Goal: Entertainment & Leisure: Consume media (video, audio)

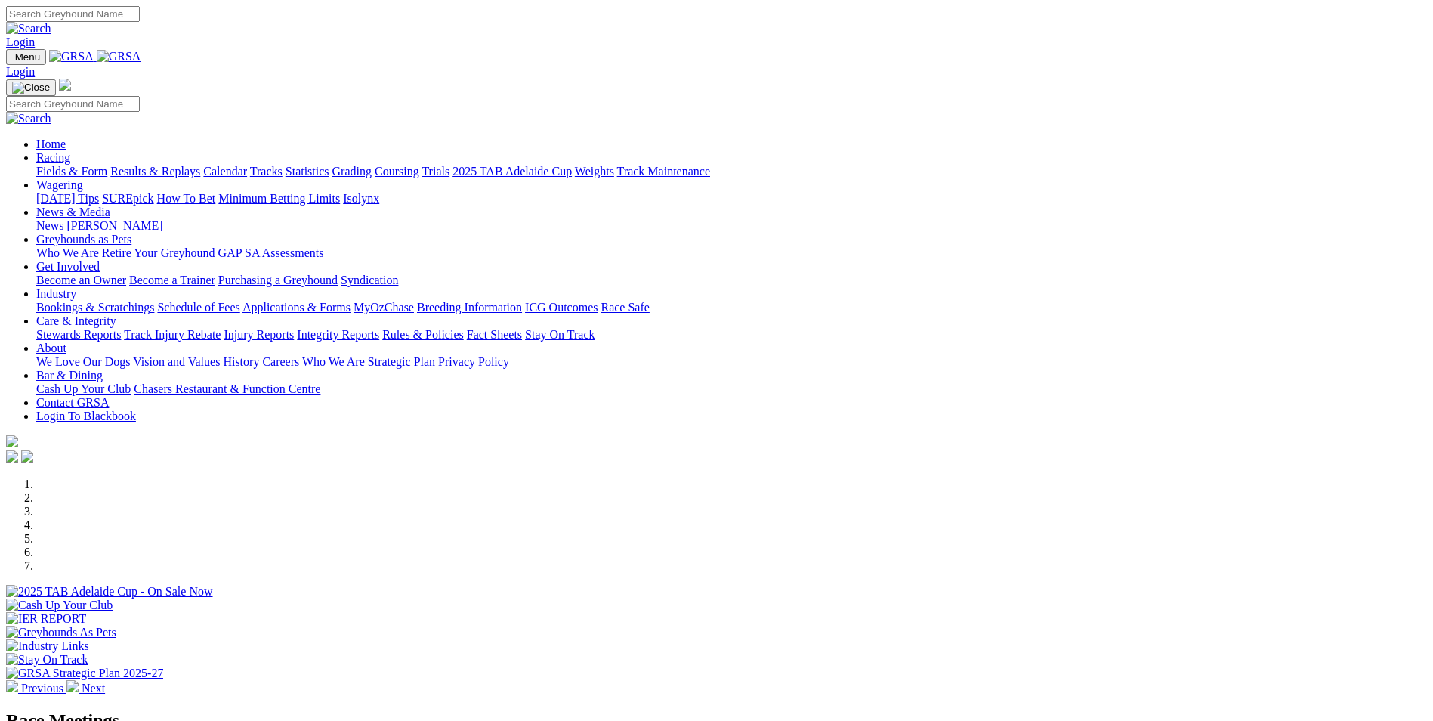
scroll to position [604, 0]
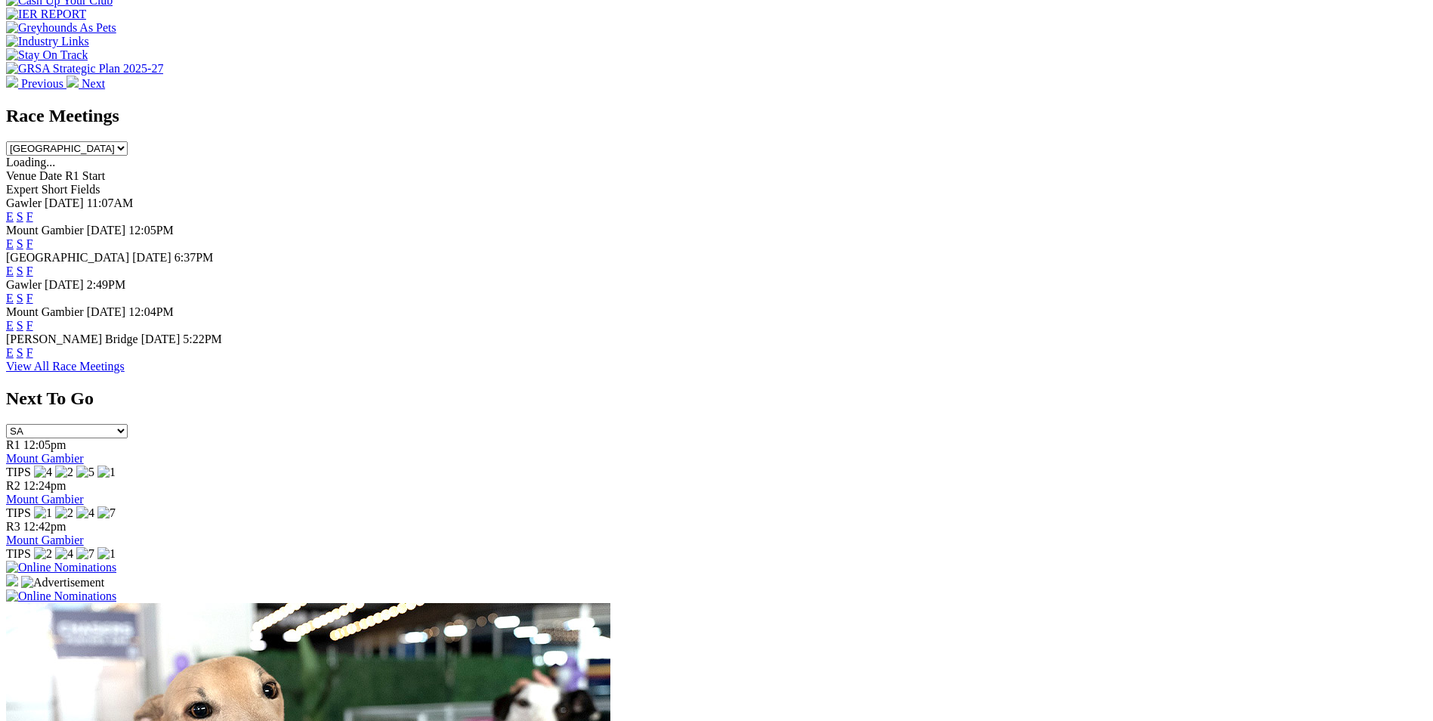
click at [14, 319] on link "E" at bounding box center [10, 325] width 8 height 13
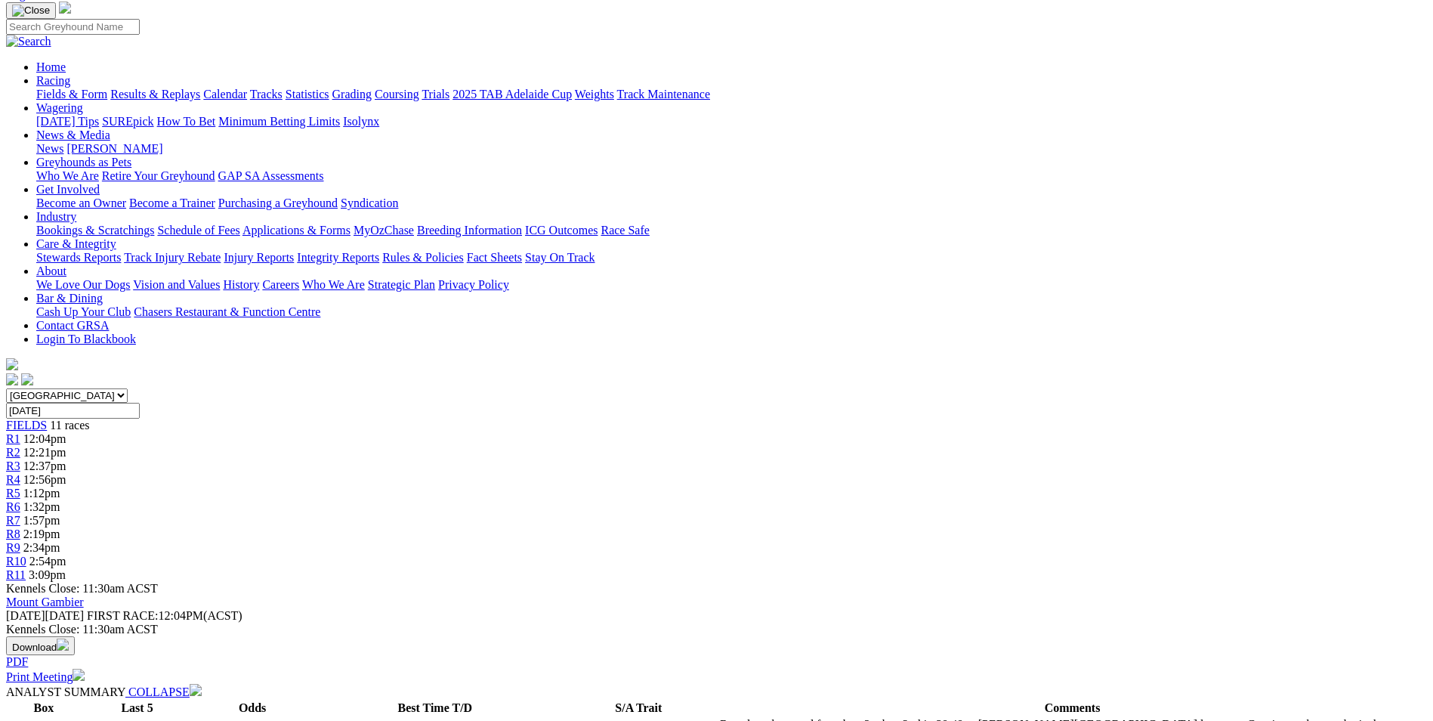
scroll to position [76, 0]
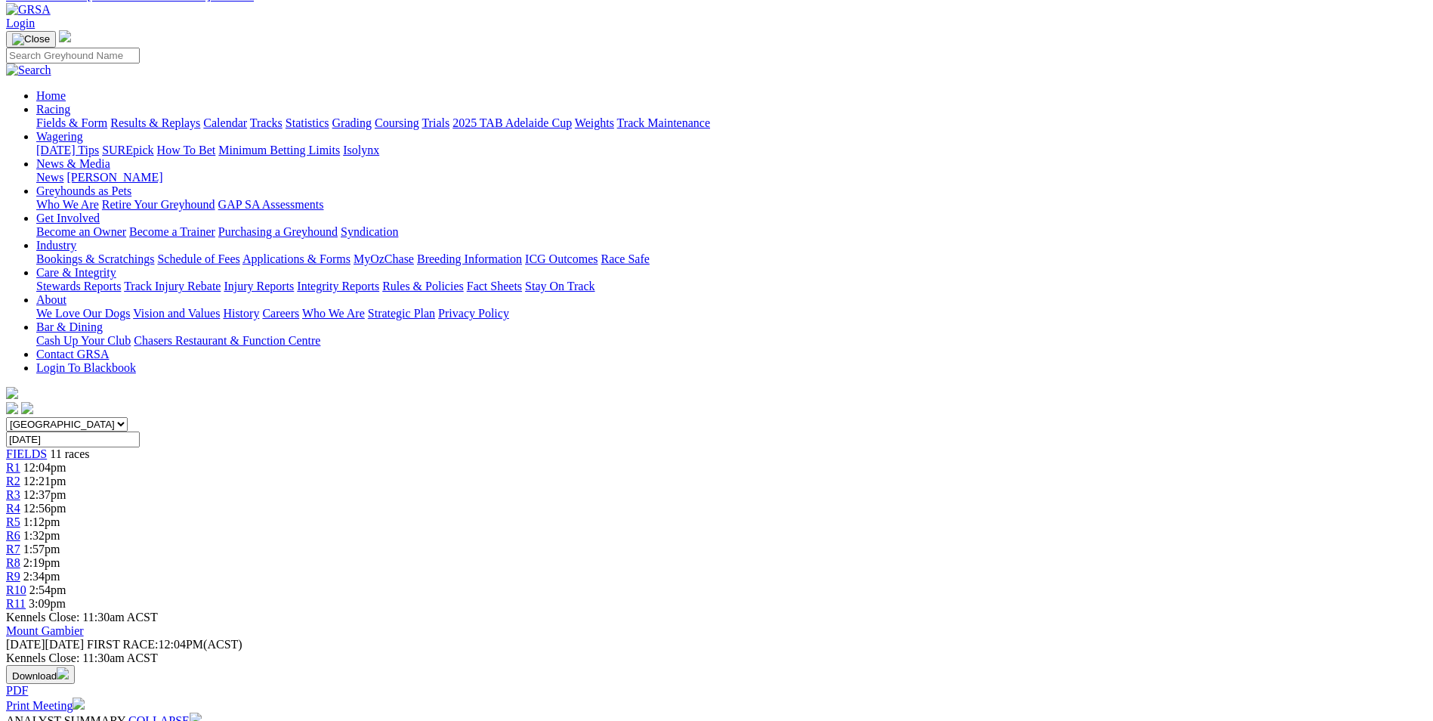
click at [20, 474] on span "R2" at bounding box center [13, 480] width 14 height 13
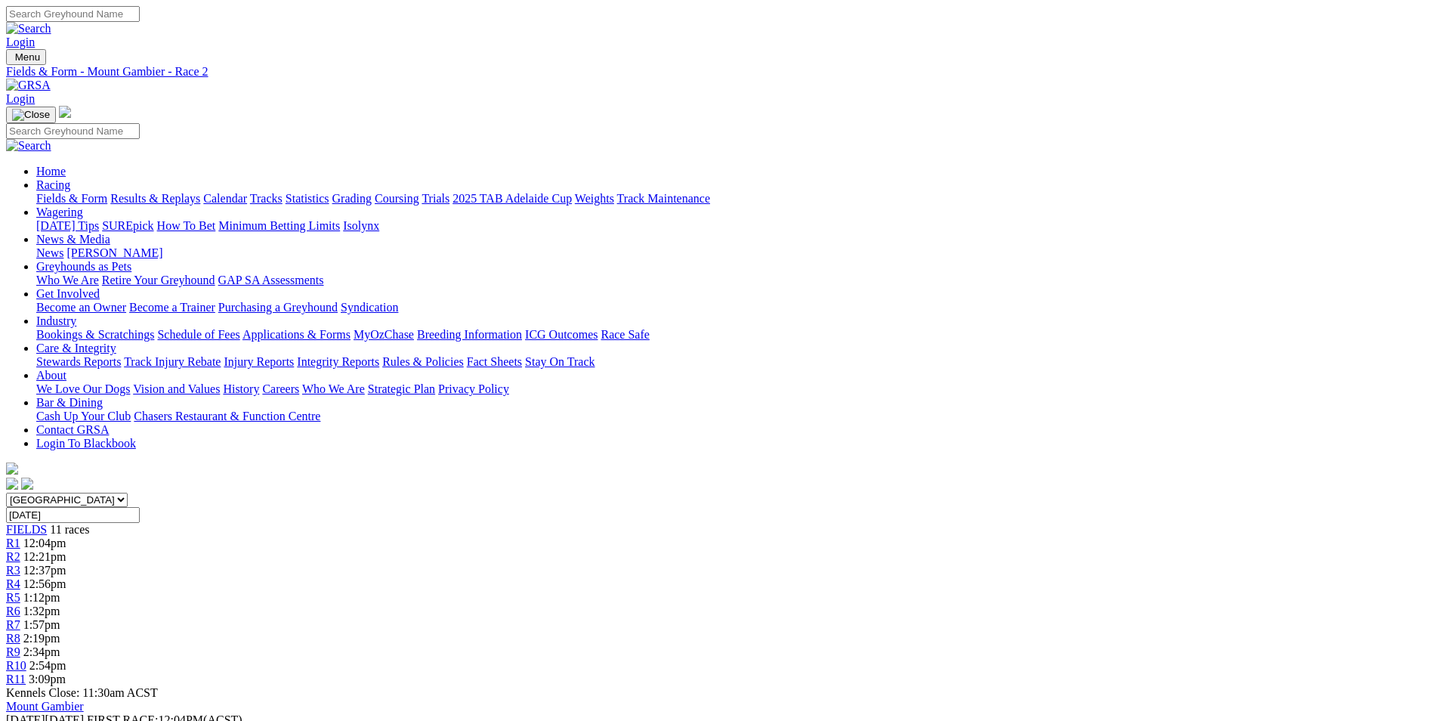
click at [20, 591] on span "R5" at bounding box center [13, 597] width 14 height 13
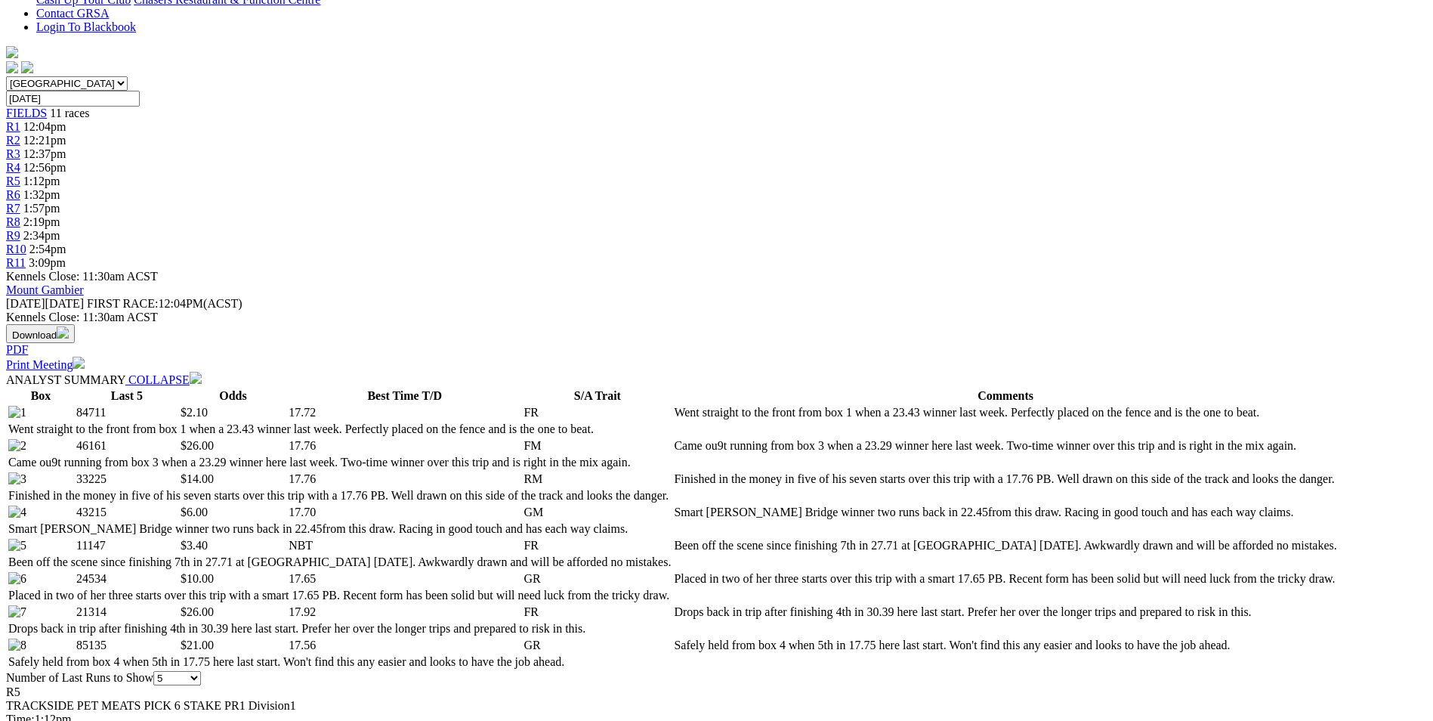
scroll to position [529, 0]
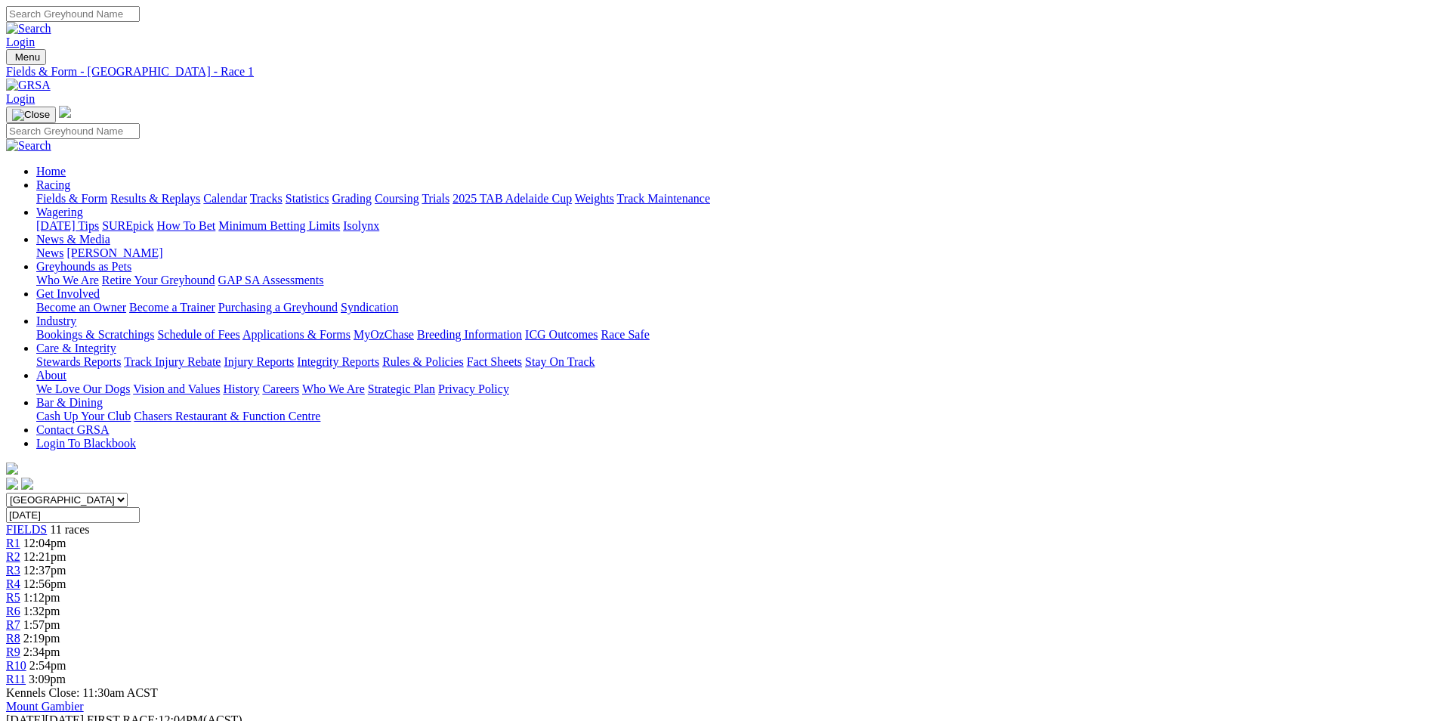
scroll to position [36, 0]
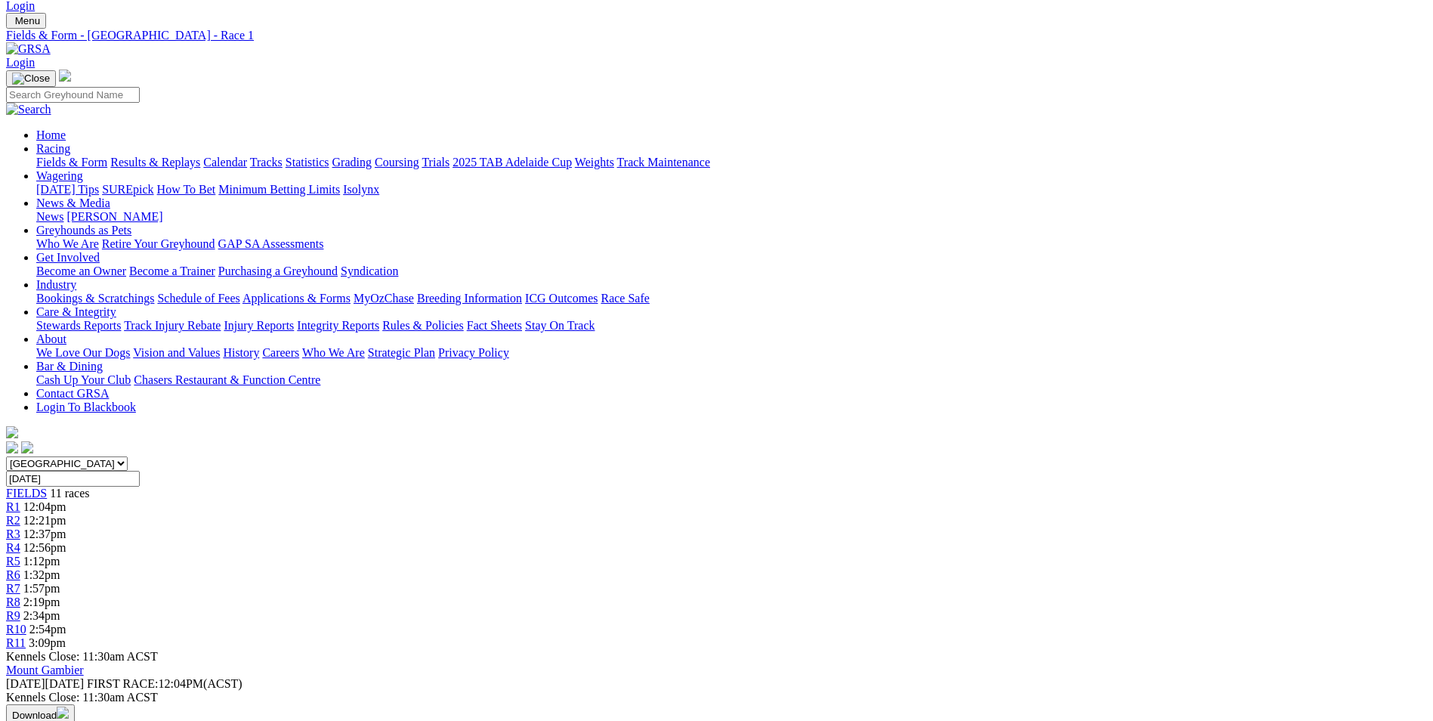
click at [20, 554] on span "R5" at bounding box center [13, 560] width 14 height 13
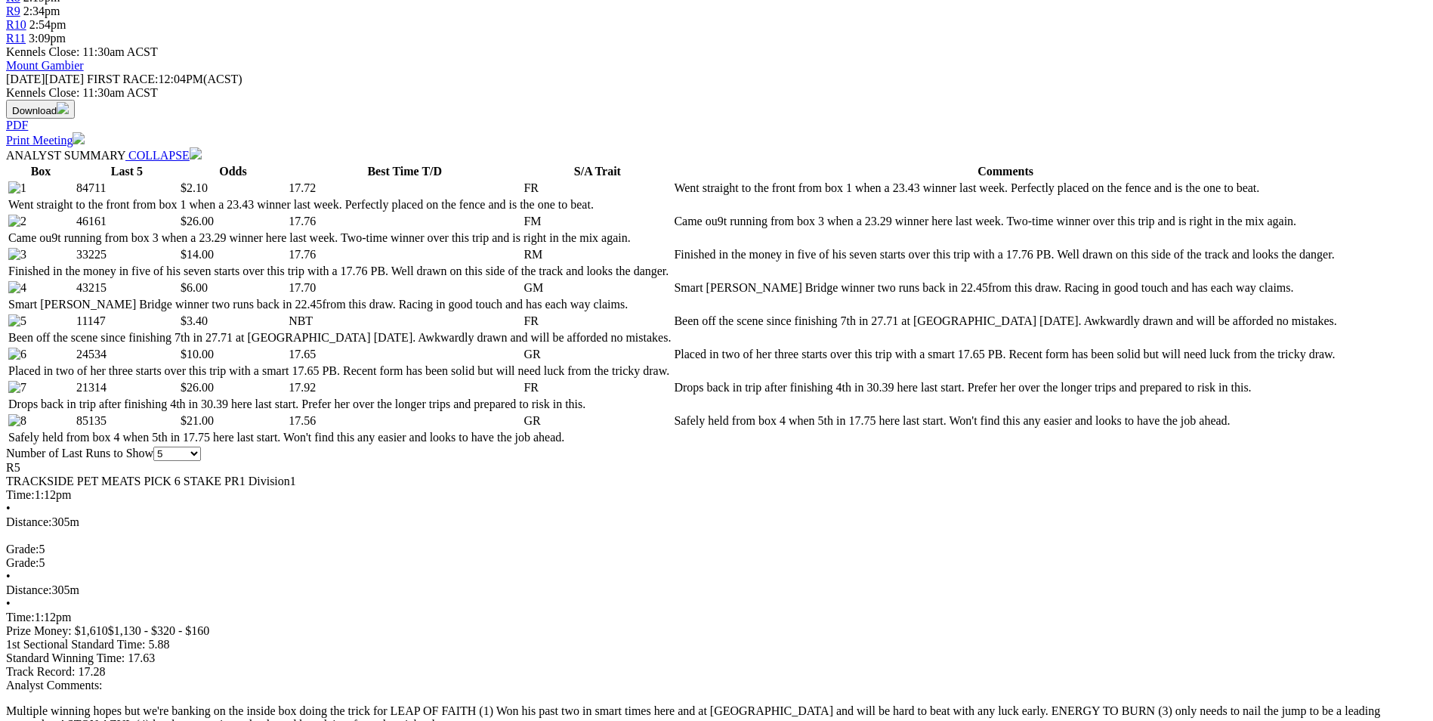
scroll to position [680, 0]
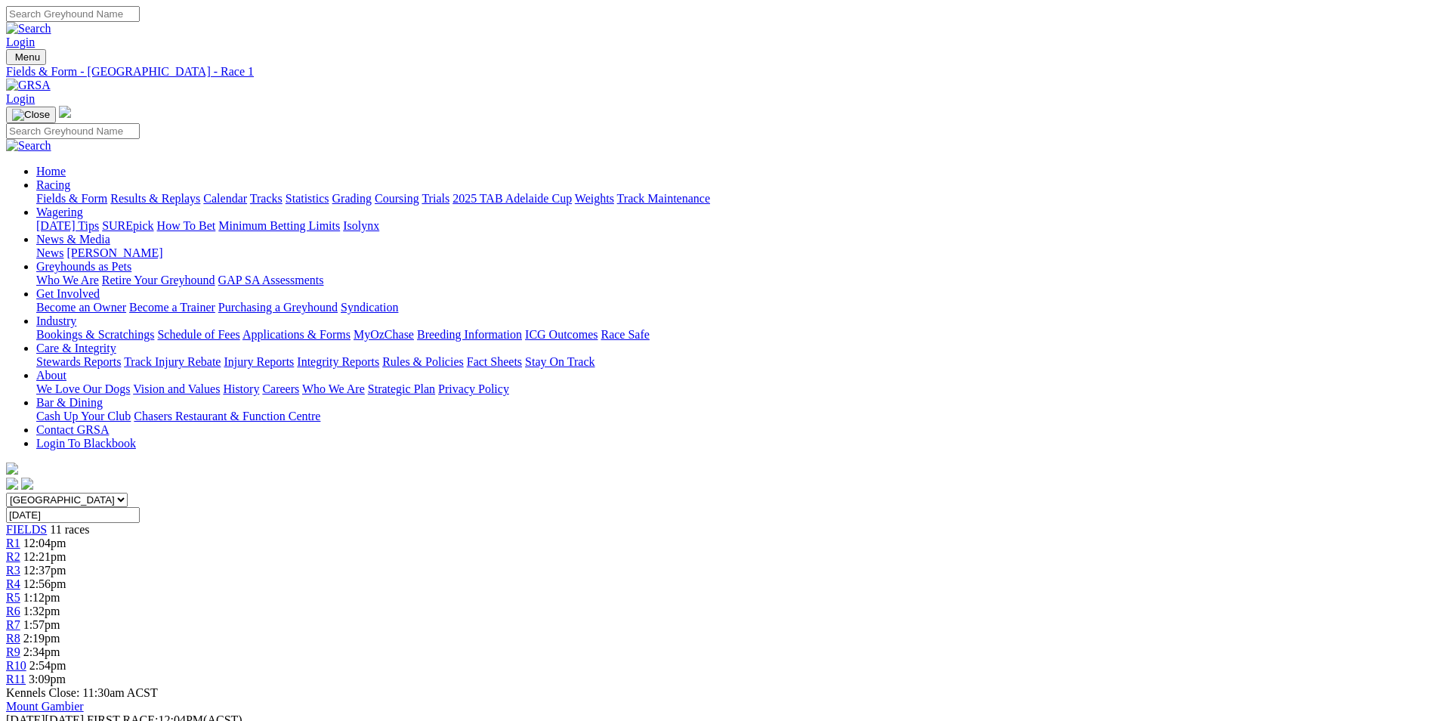
scroll to position [36, 0]
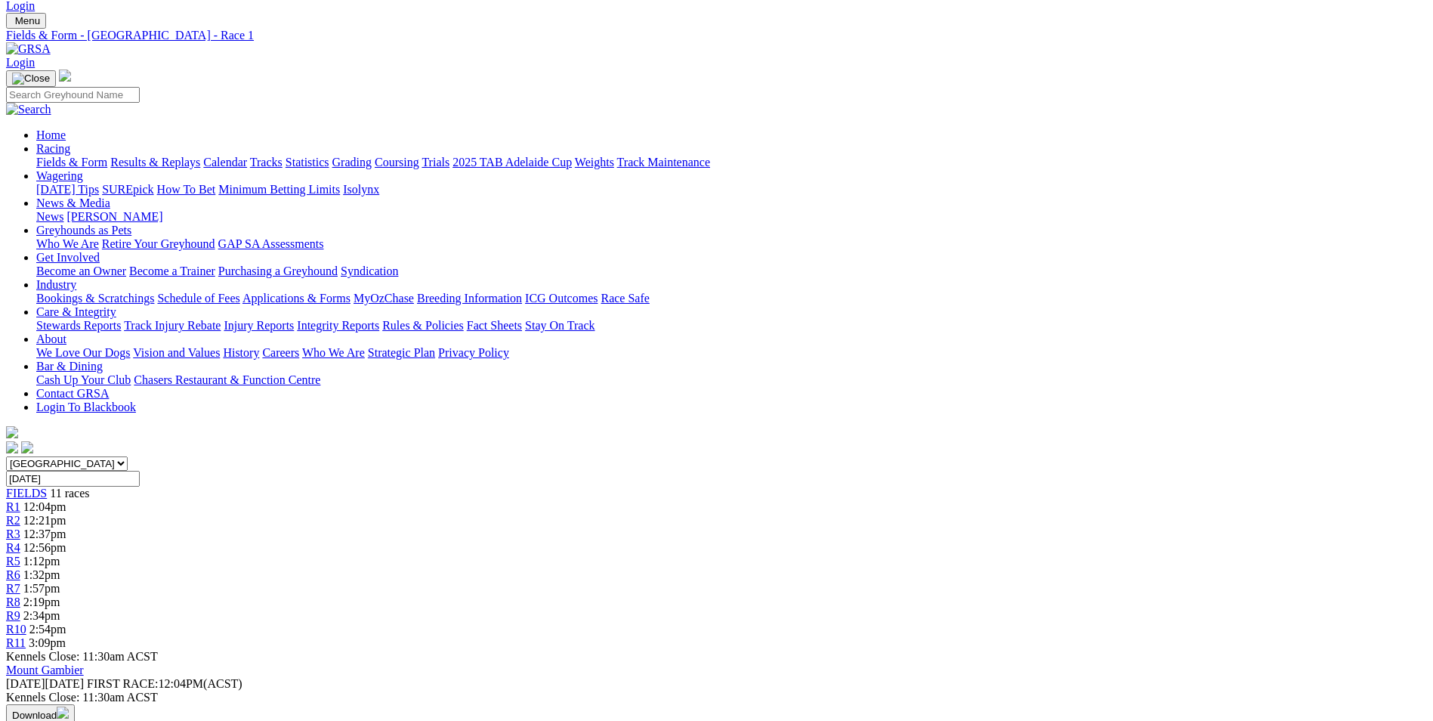
click at [20, 609] on span "R9" at bounding box center [13, 615] width 14 height 13
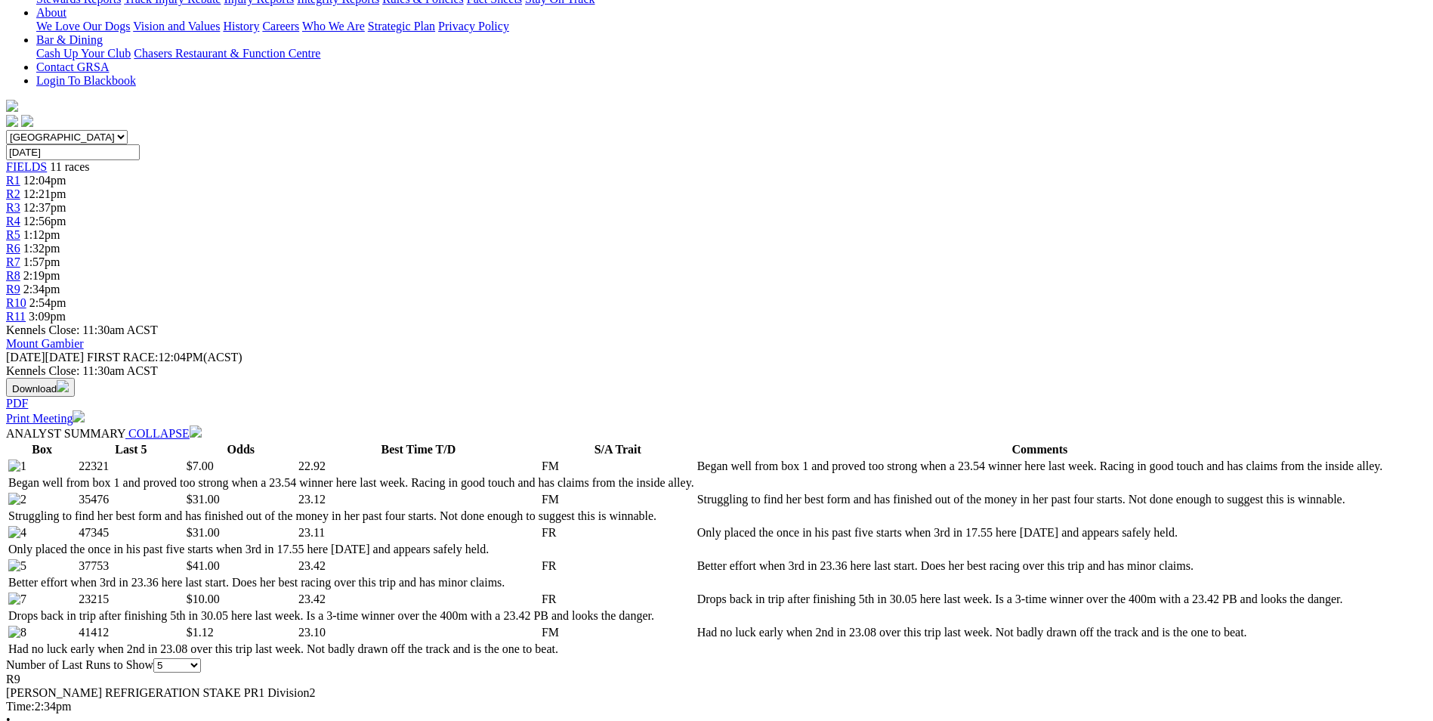
scroll to position [302, 0]
